Goal: Find specific page/section: Find specific page/section

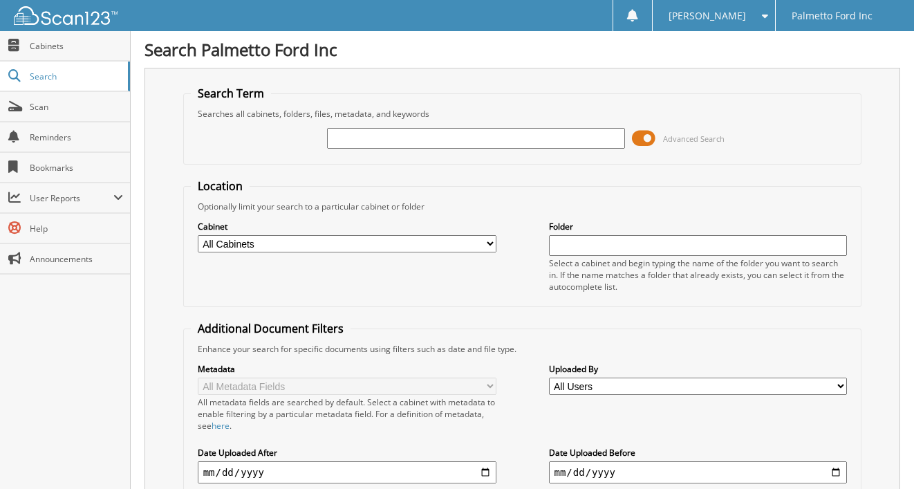
click at [383, 140] on input "text" at bounding box center [476, 138] width 299 height 21
type input "601458"
click at [43, 98] on link "Scan" at bounding box center [65, 107] width 130 height 30
